Goal: Information Seeking & Learning: Learn about a topic

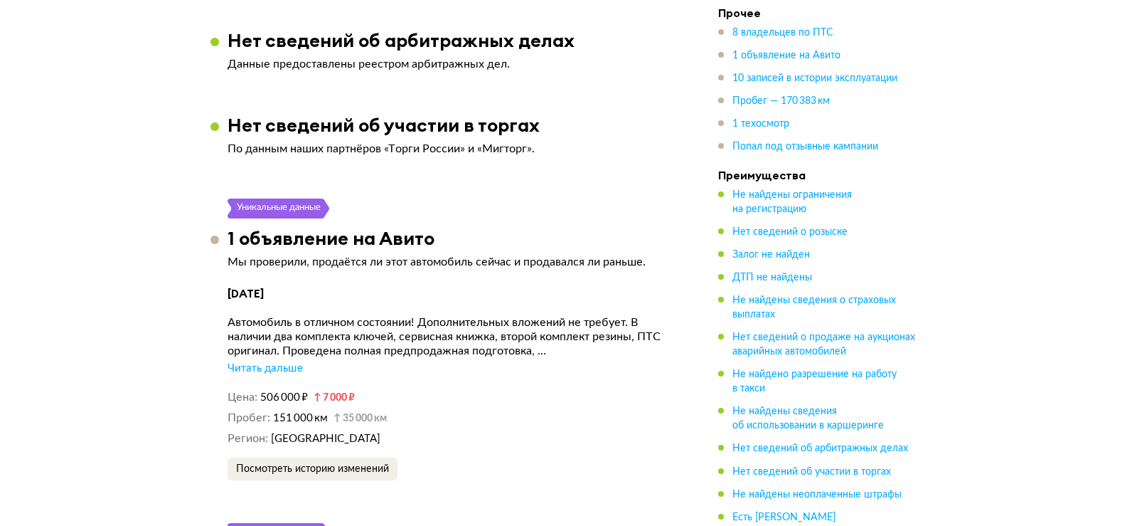
scroll to position [2916, 0]
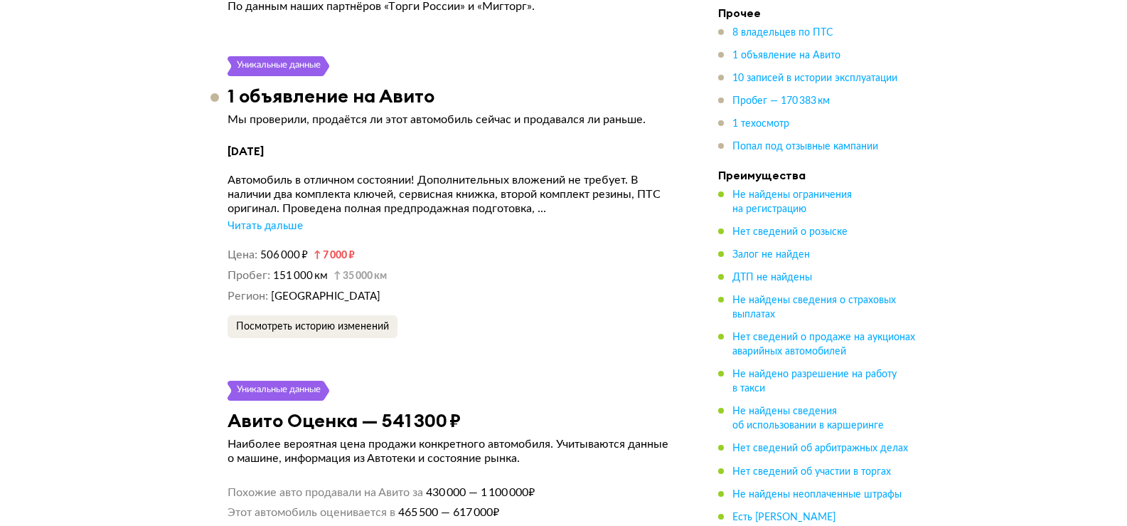
click at [270, 219] on div "Читать дальше" at bounding box center [265, 226] width 75 height 14
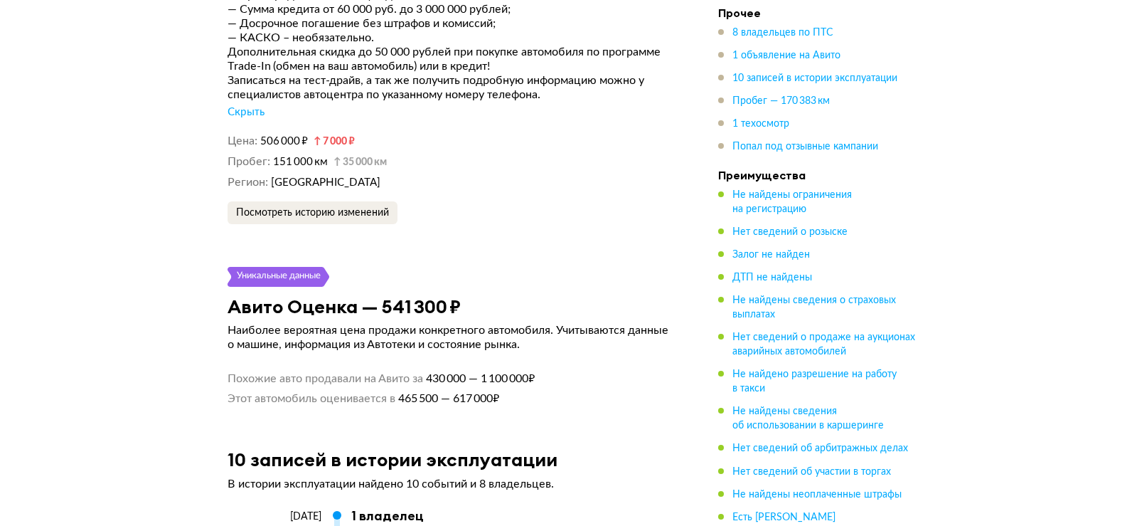
scroll to position [2845, 0]
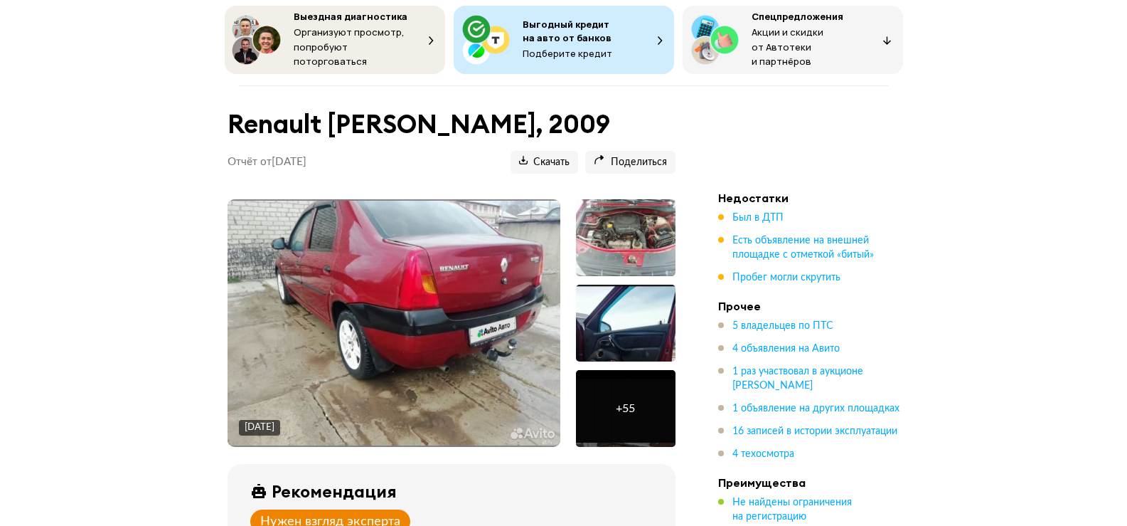
scroll to position [142, 0]
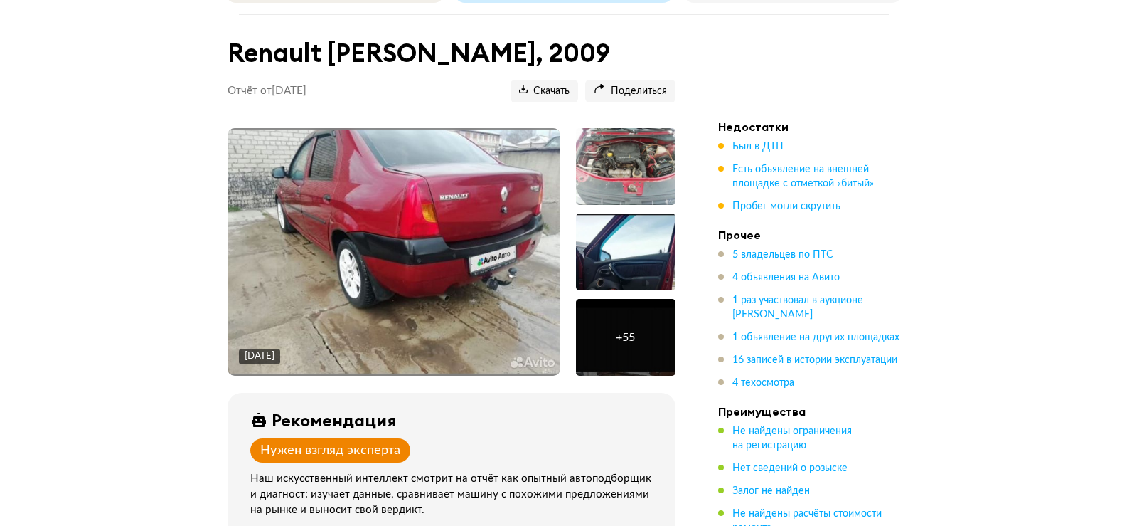
click at [415, 238] on img at bounding box center [394, 251] width 333 height 245
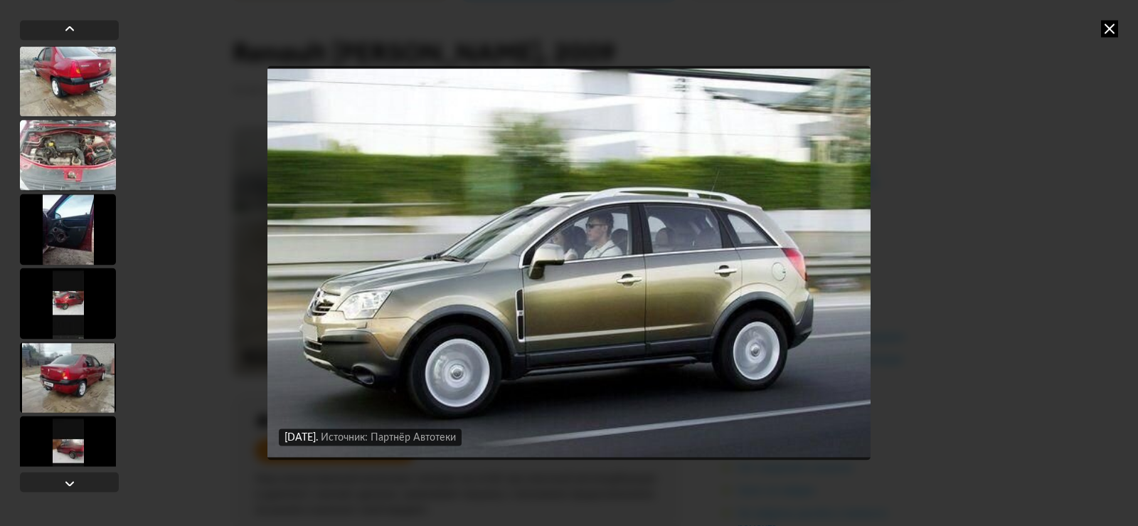
click at [1104, 30] on icon at bounding box center [1109, 28] width 17 height 17
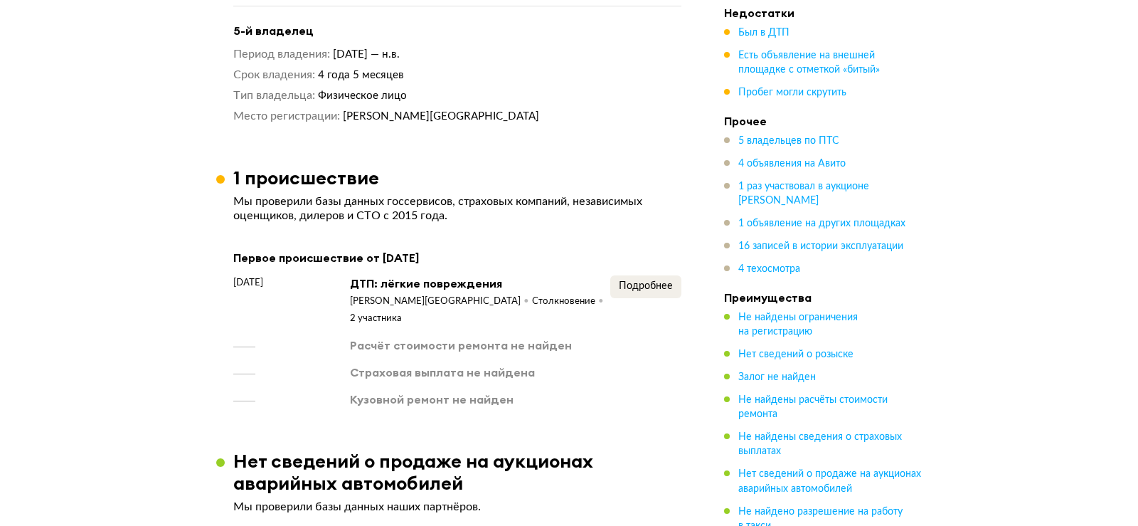
scroll to position [1920, 0]
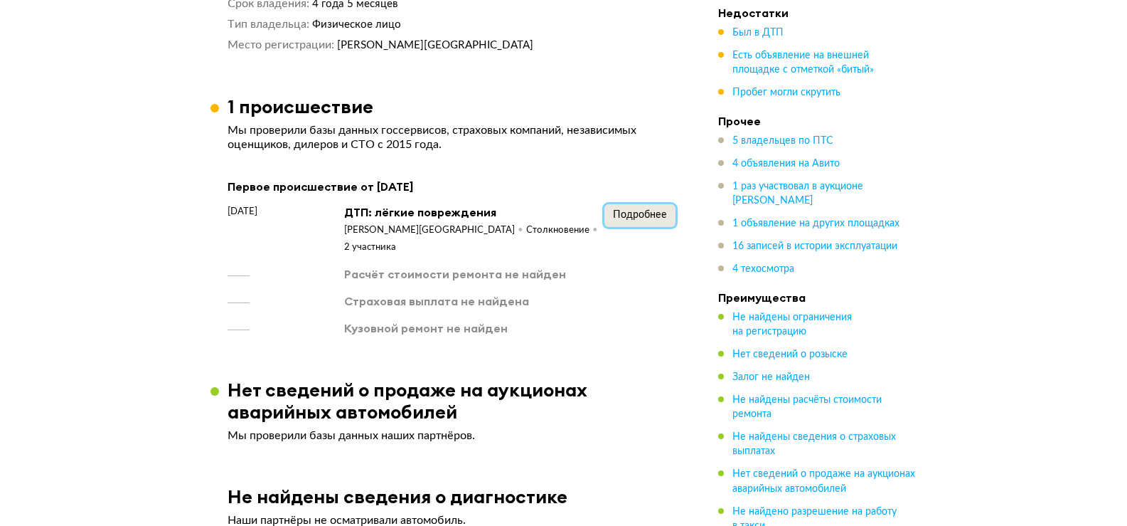
click at [627, 210] on span "Подробнее" at bounding box center [640, 215] width 54 height 10
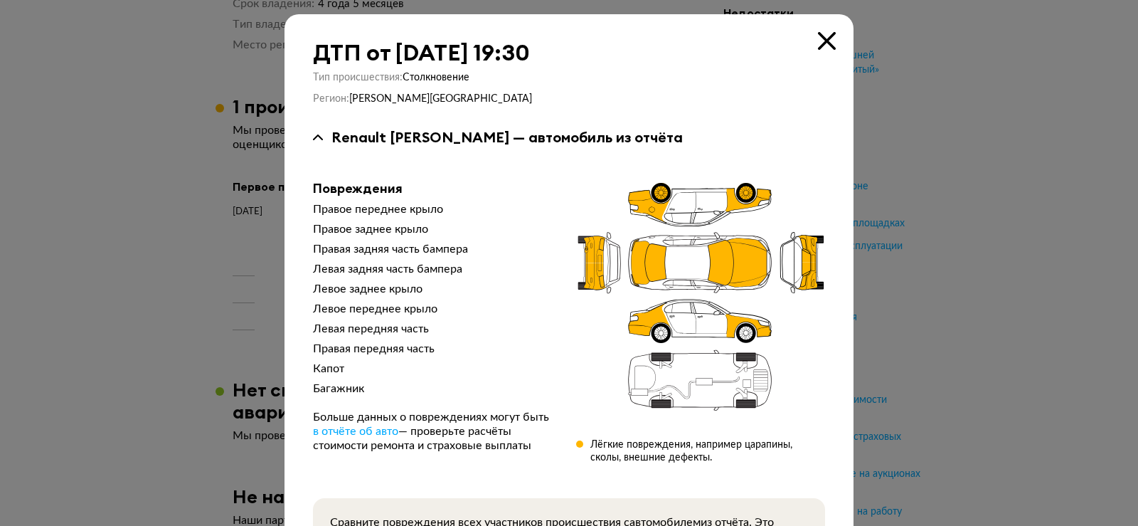
scroll to position [142, 0]
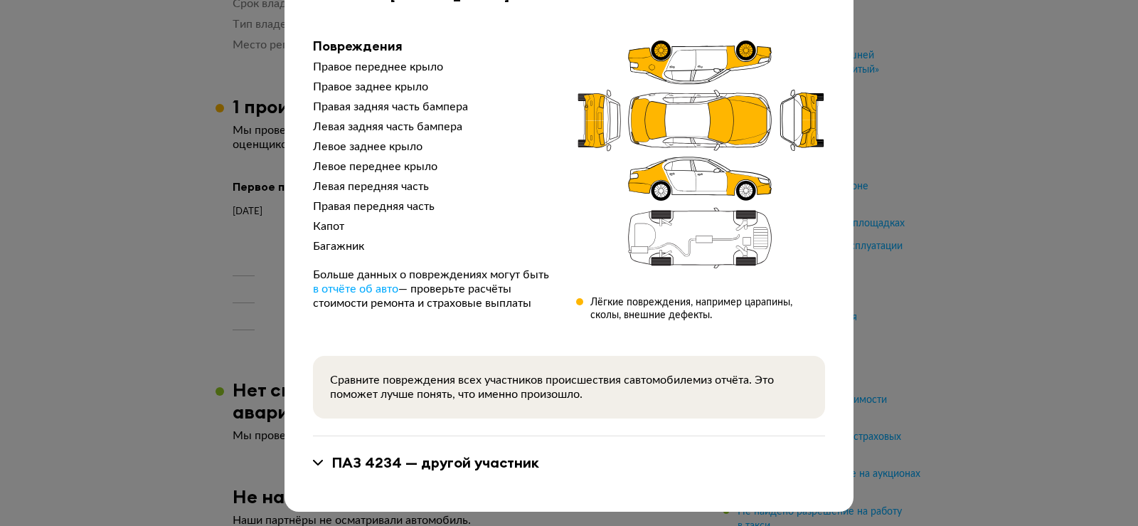
click at [443, 467] on div "ПАЗ 4234 — другой участник" at bounding box center [435, 462] width 208 height 18
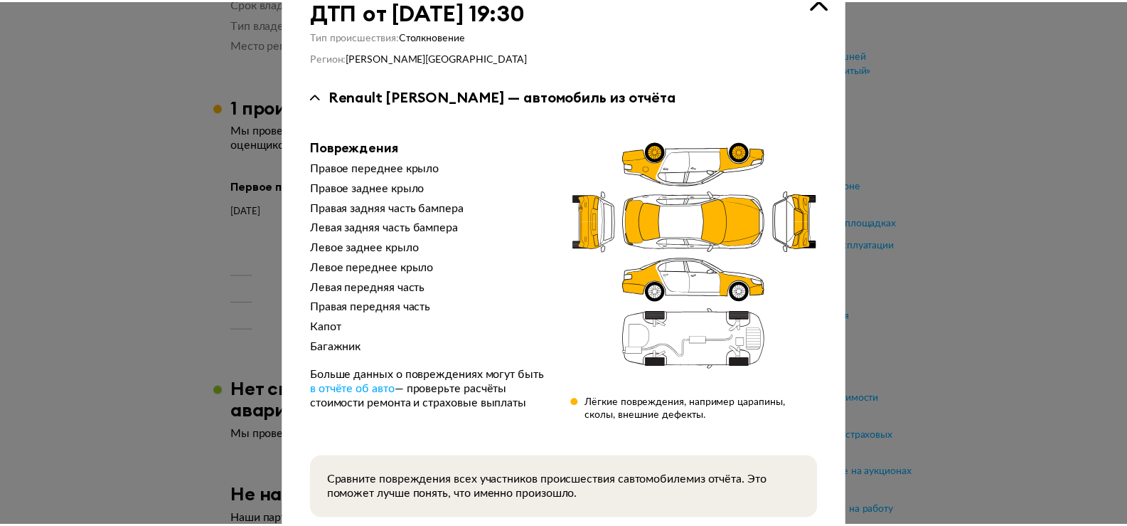
scroll to position [0, 0]
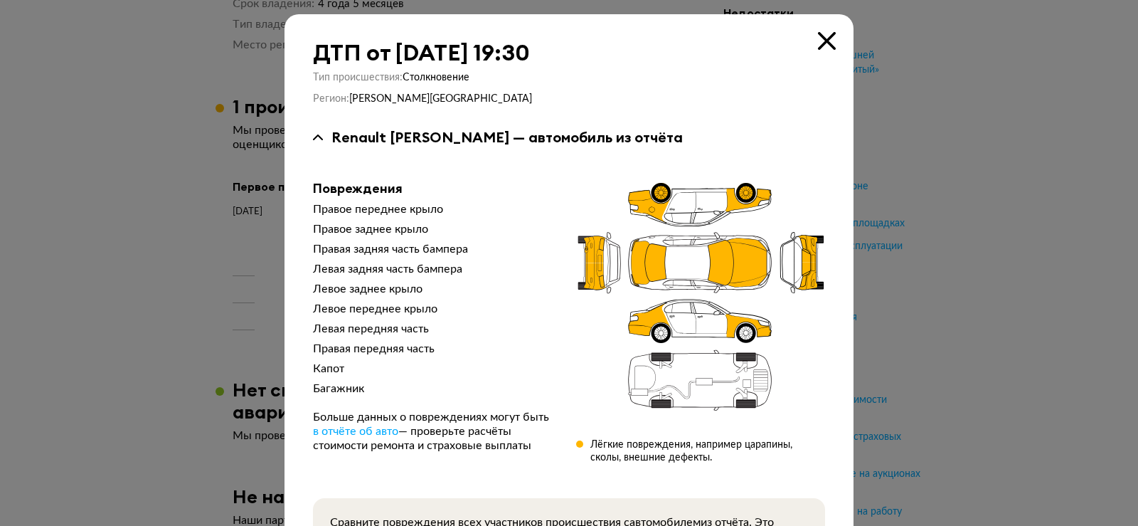
click at [818, 41] on icon at bounding box center [827, 41] width 18 height 18
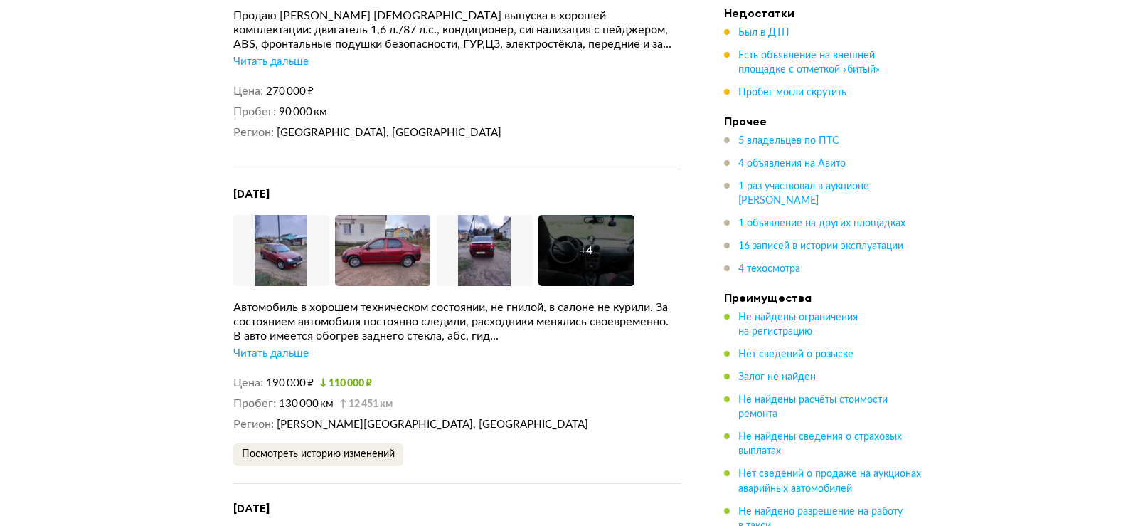
scroll to position [3200, 0]
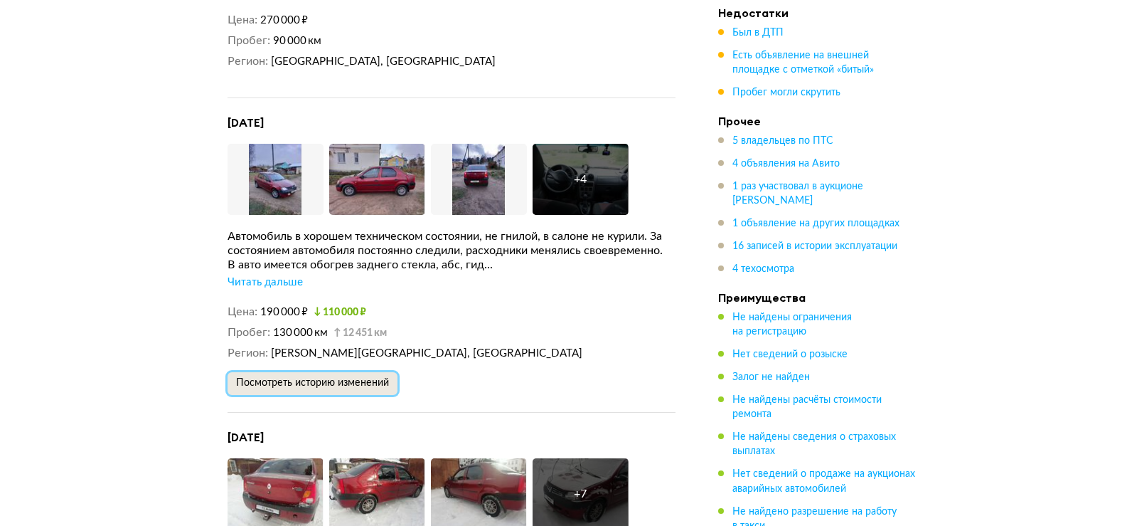
click at [321, 378] on span "Посмотреть историю изменений" at bounding box center [312, 383] width 153 height 10
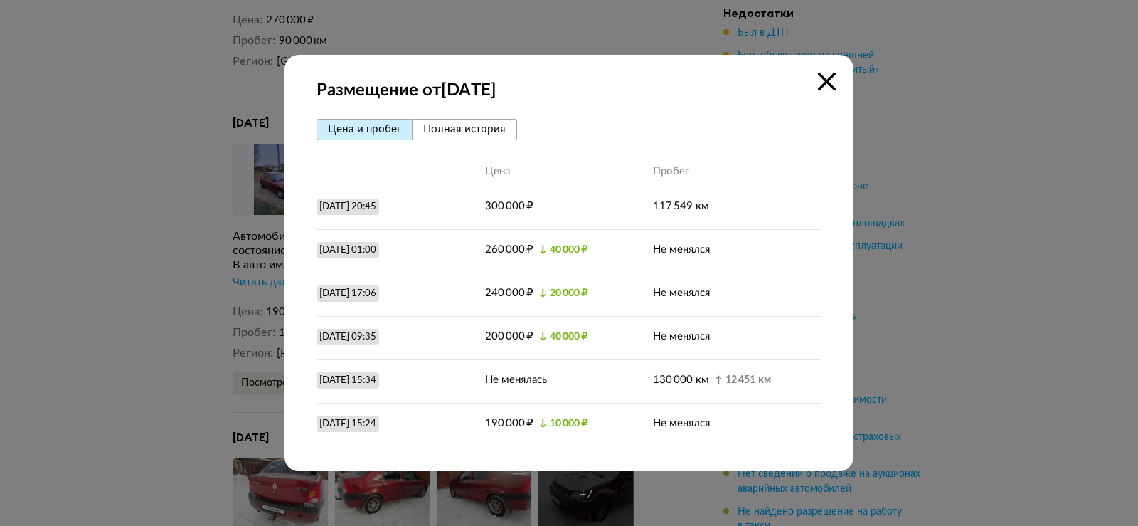
click at [486, 134] on span "Полная история" at bounding box center [464, 129] width 82 height 11
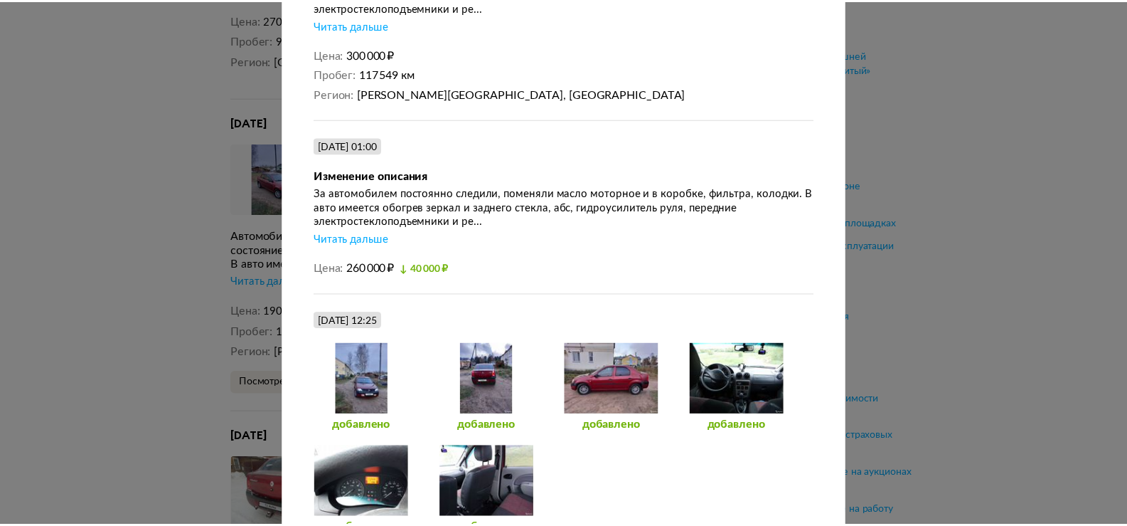
scroll to position [0, 0]
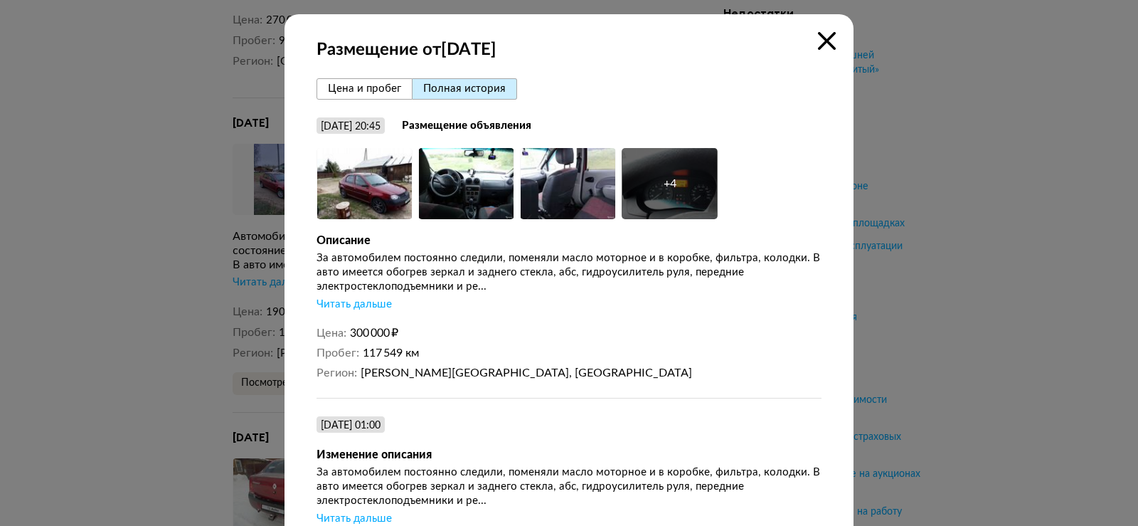
click at [818, 36] on icon at bounding box center [827, 41] width 18 height 18
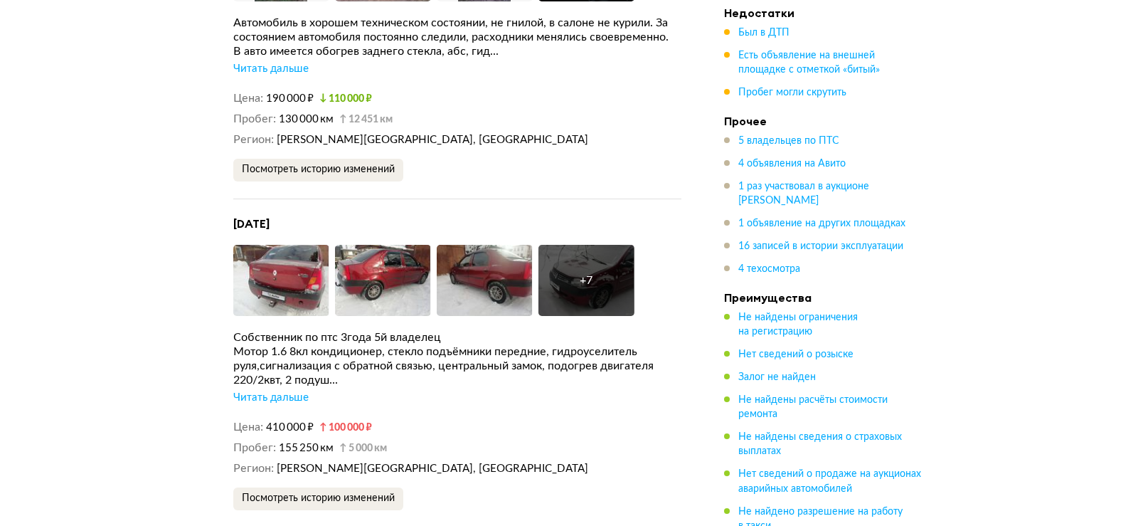
scroll to position [3485, 0]
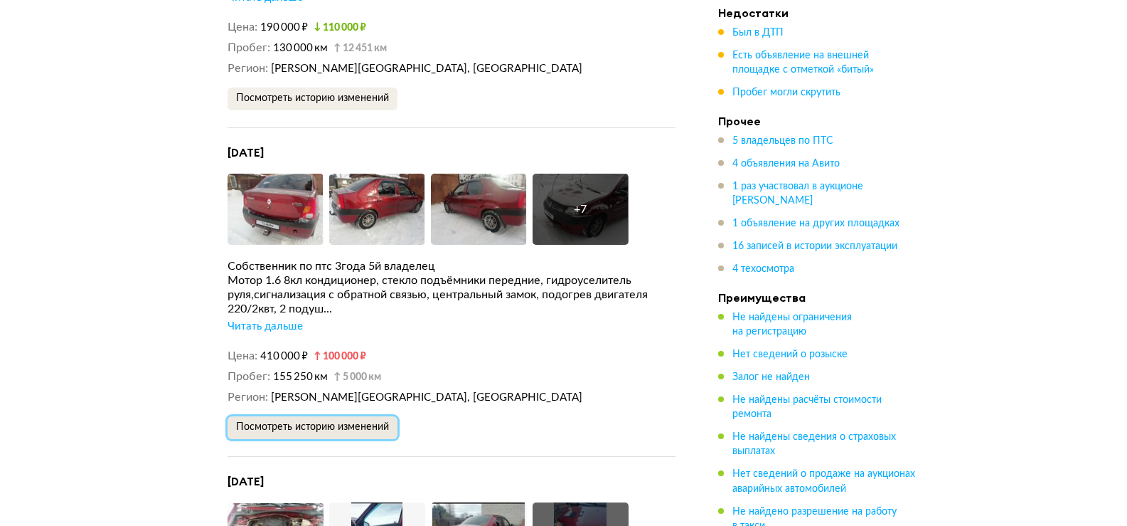
click at [295, 422] on span "Посмотреть историю изменений" at bounding box center [312, 427] width 153 height 10
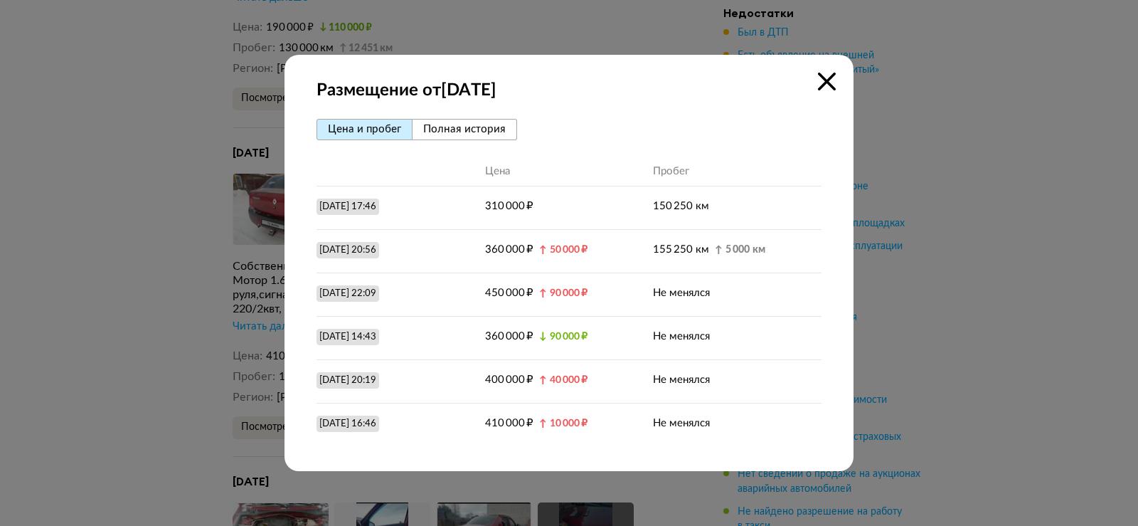
click at [453, 120] on button "Полная история" at bounding box center [464, 129] width 105 height 21
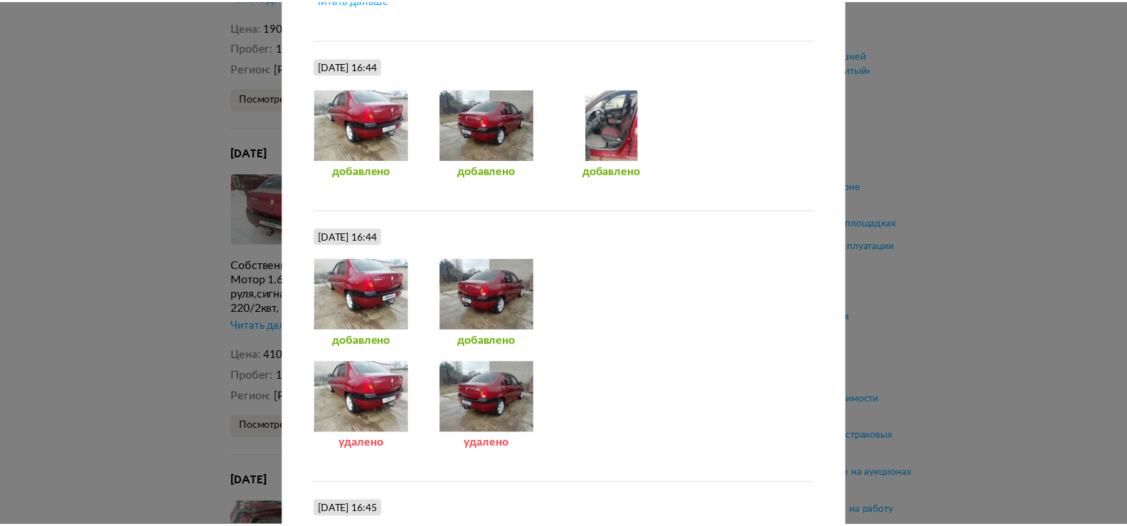
scroll to position [4056, 0]
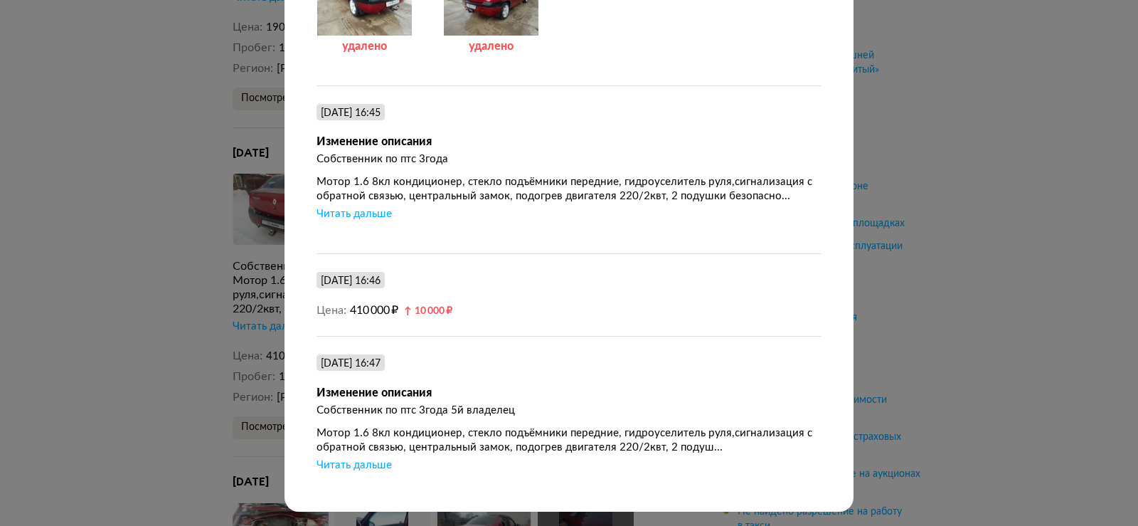
click at [929, 204] on div "Размещение от [DATE] Цена и пробег Полная история [DATE] 17:46 Размещение объяв…" at bounding box center [569, 263] width 1138 height 526
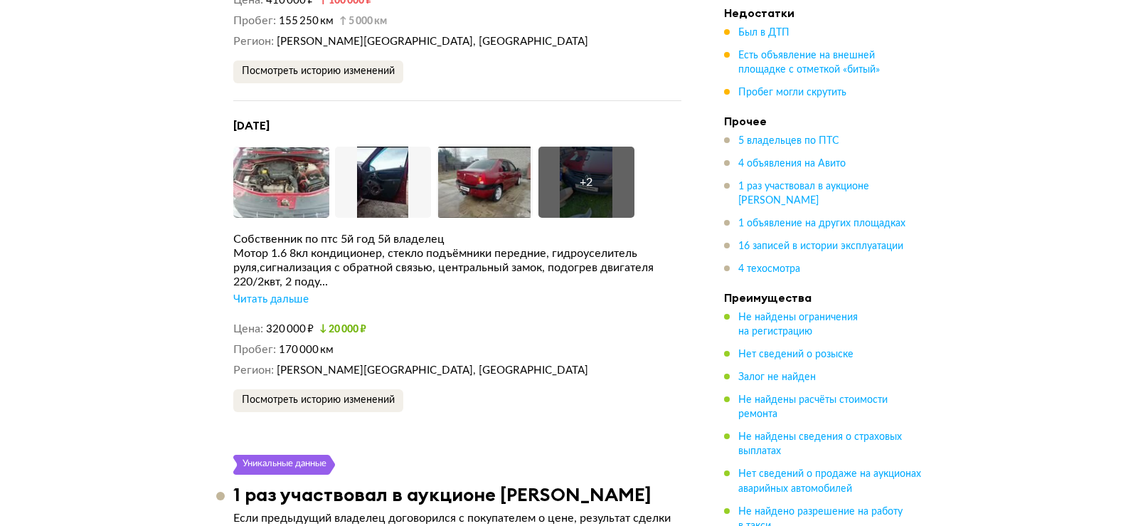
scroll to position [3911, 0]
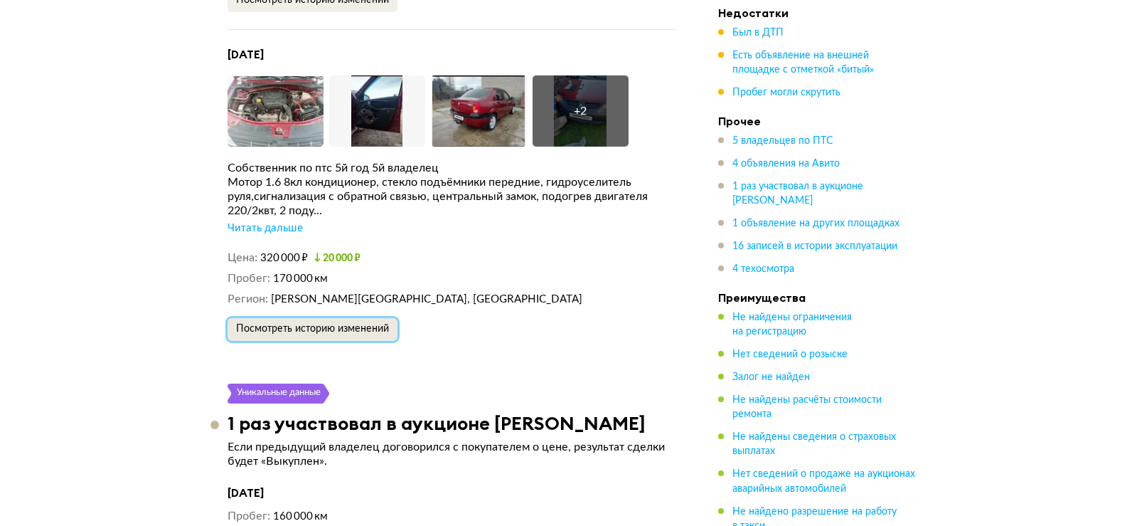
click at [331, 324] on span "Посмотреть историю изменений" at bounding box center [312, 329] width 153 height 10
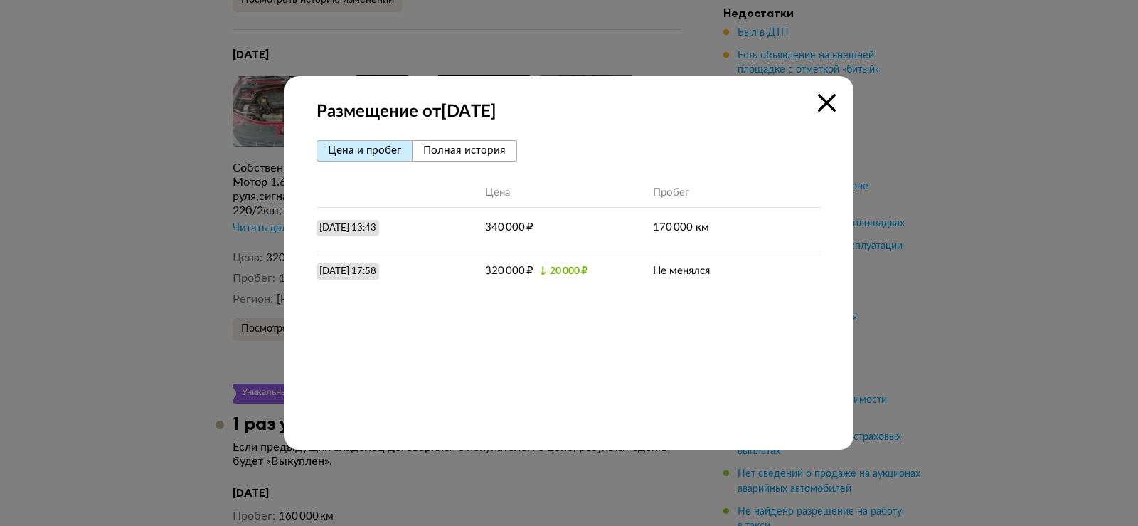
click at [459, 154] on span "Полная история" at bounding box center [464, 150] width 82 height 11
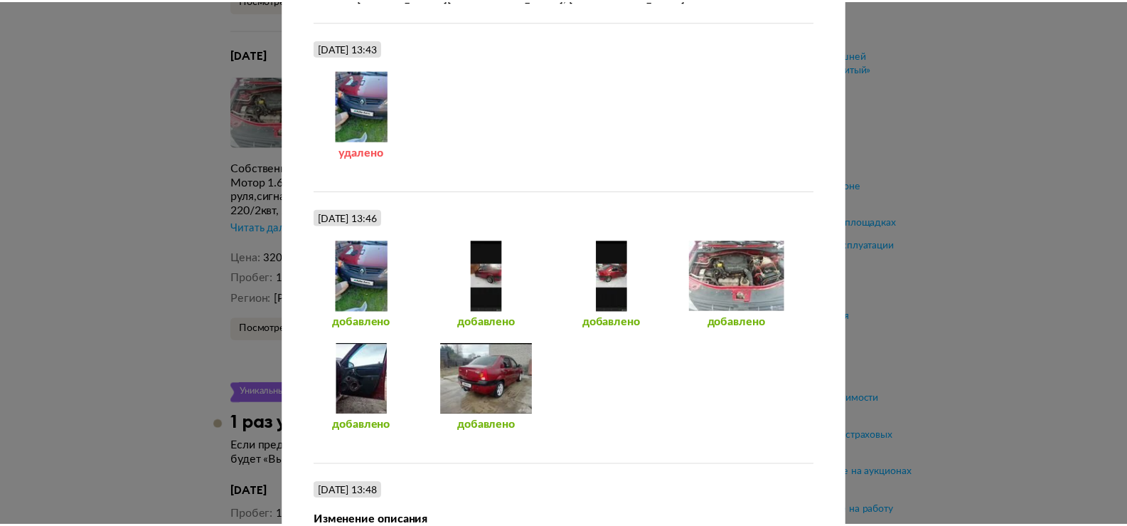
scroll to position [0, 0]
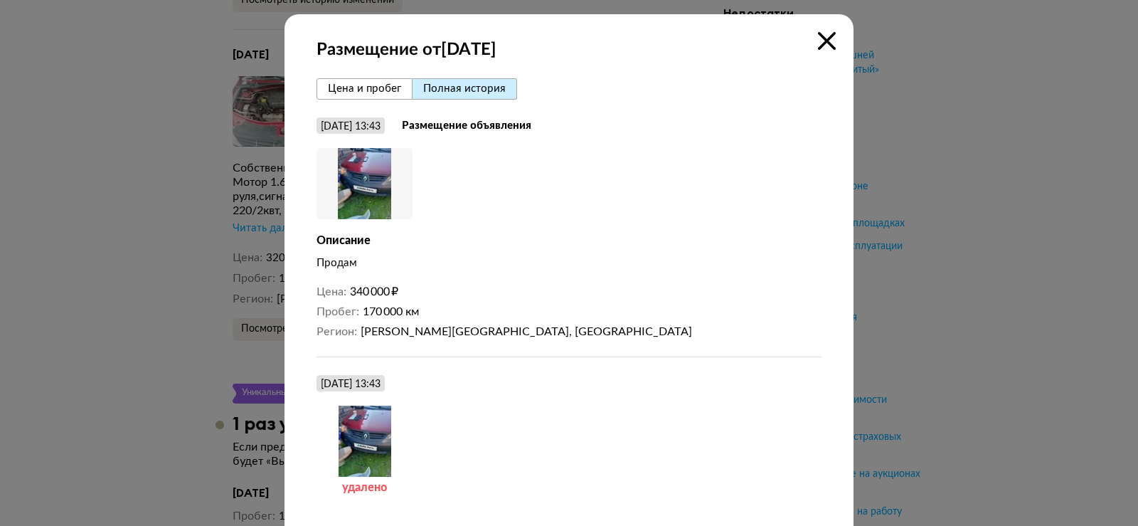
click at [820, 41] on icon at bounding box center [827, 41] width 18 height 18
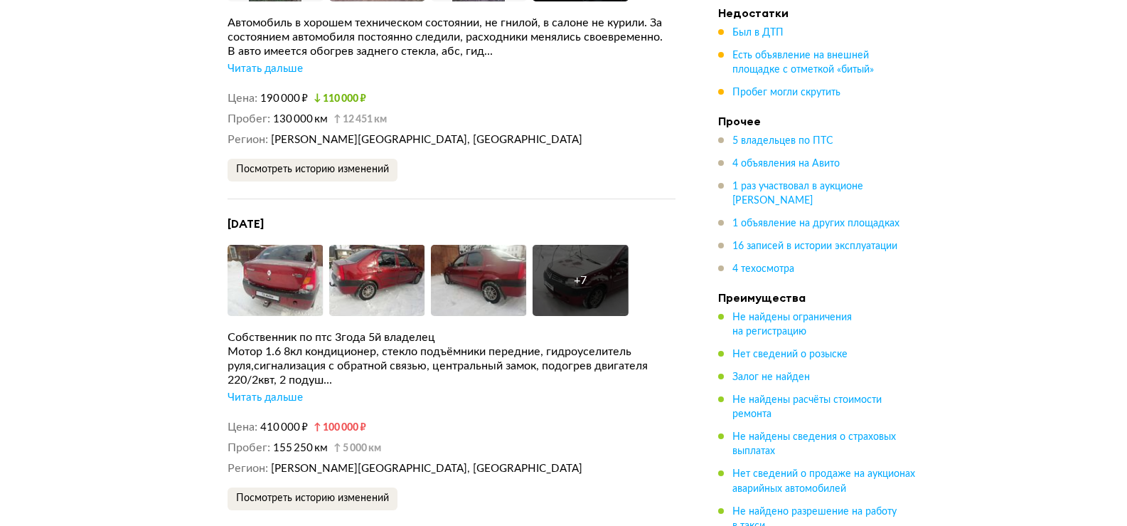
scroll to position [3200, 0]
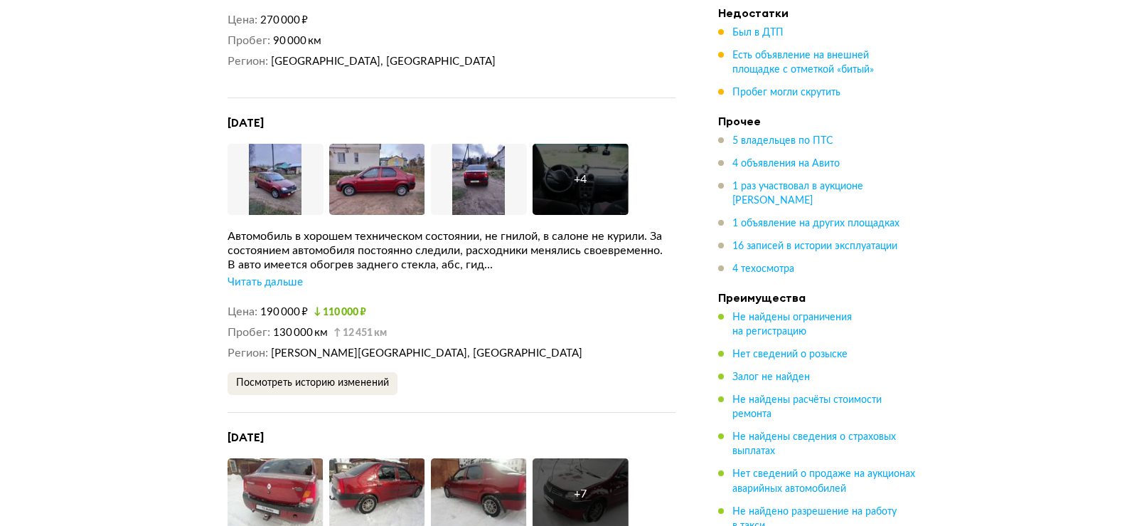
click at [275, 275] on div "Читать дальше" at bounding box center [265, 282] width 75 height 14
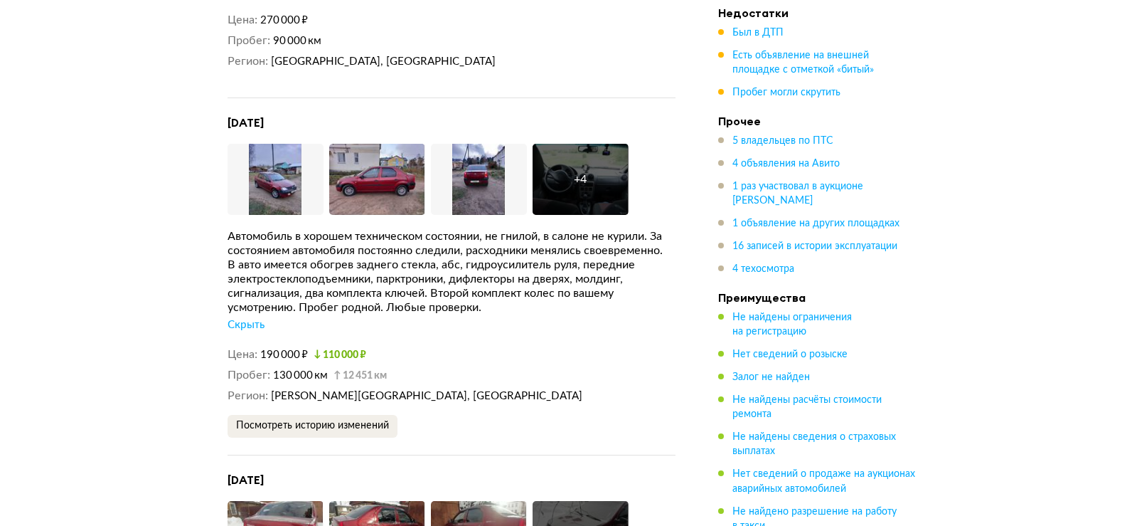
click at [584, 172] on div "+ 4" at bounding box center [580, 179] width 13 height 14
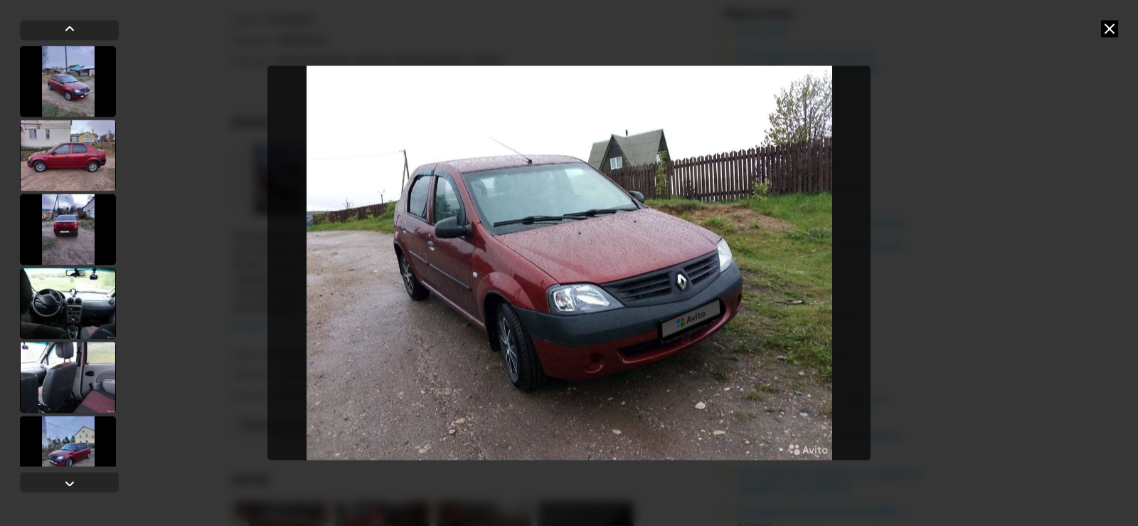
click at [1109, 29] on icon at bounding box center [1109, 28] width 17 height 17
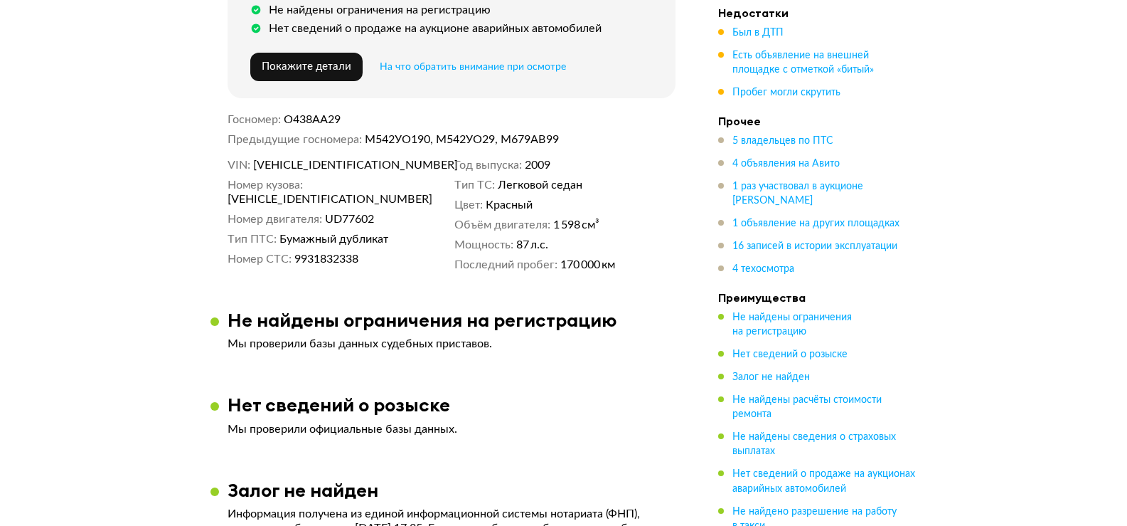
scroll to position [640, 0]
